Goal: Find specific page/section: Find specific page/section

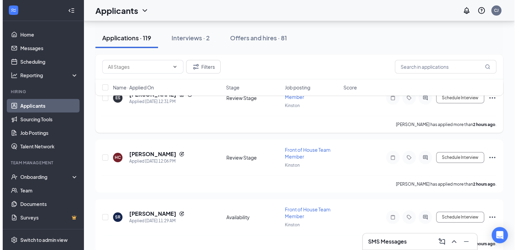
scroll to position [84, 0]
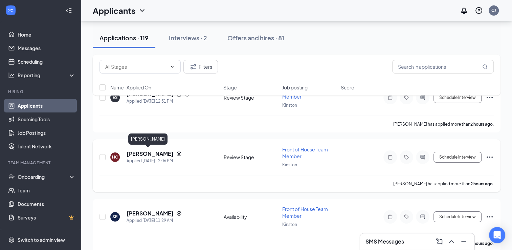
click at [149, 153] on h5 "[PERSON_NAME]" at bounding box center [150, 153] width 47 height 7
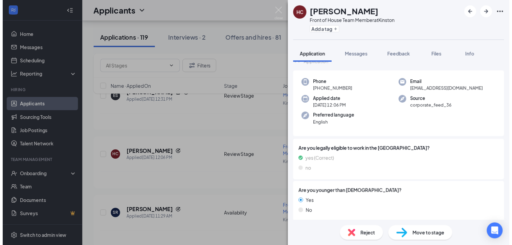
scroll to position [41, 0]
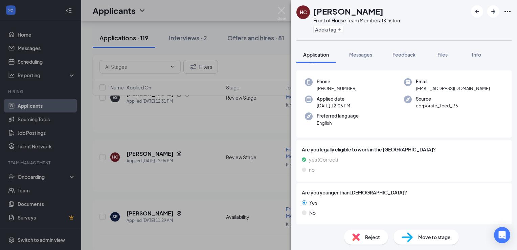
click at [144, 153] on div "HC [PERSON_NAME] Front of House Team Member at Kinston Add a tag Application Me…" at bounding box center [258, 125] width 517 height 250
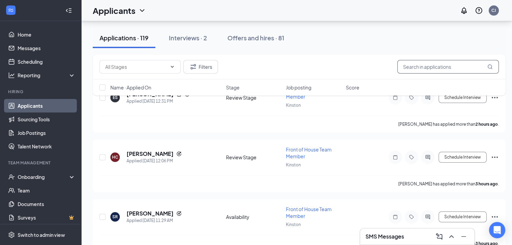
drag, startPoint x: 446, startPoint y: 60, endPoint x: 410, endPoint y: 68, distance: 36.7
click at [410, 68] on input "text" at bounding box center [448, 67] width 102 height 14
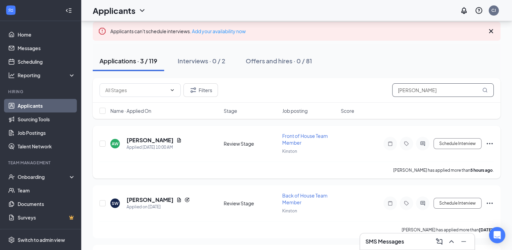
scroll to position [37, 0]
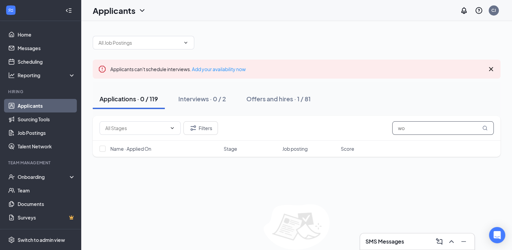
type input "w"
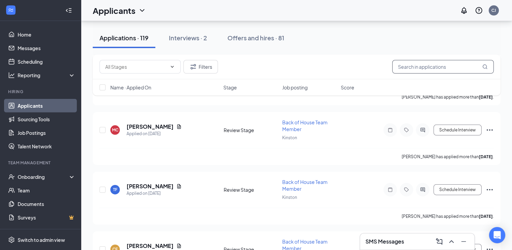
scroll to position [2085, 0]
